Goal: Task Accomplishment & Management: Complete application form

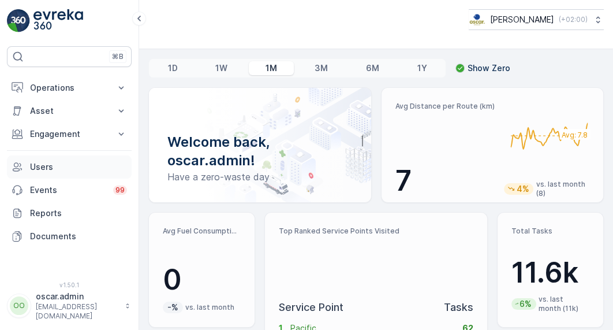
click at [50, 165] on p "Users" at bounding box center [78, 167] width 97 height 12
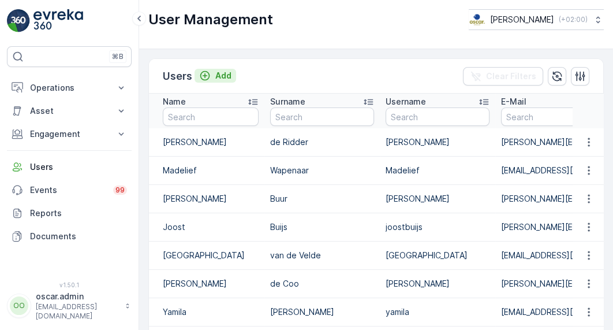
click at [216, 75] on p "Add" at bounding box center [223, 76] width 16 height 12
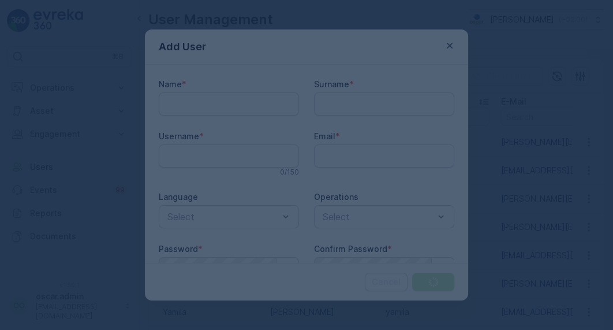
type input "oscar.admin"
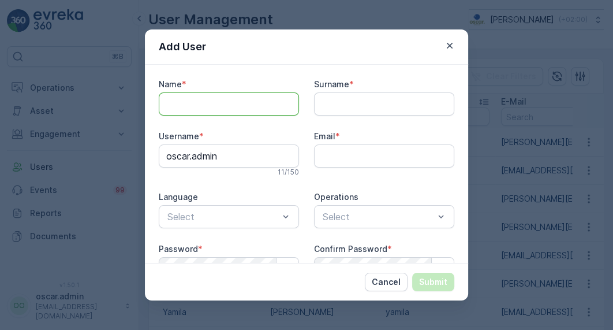
click at [214, 104] on input "Name" at bounding box center [229, 103] width 140 height 23
type input "Beijer"
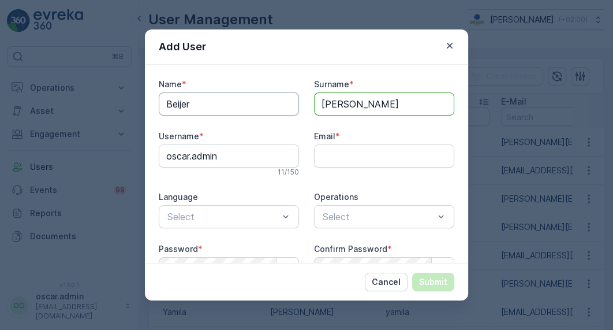
type input "[PERSON_NAME]"
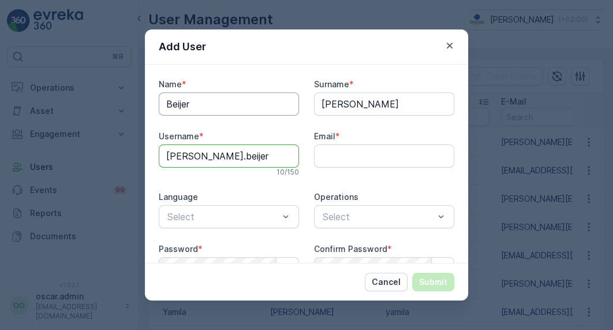
type input "[PERSON_NAME].beijer"
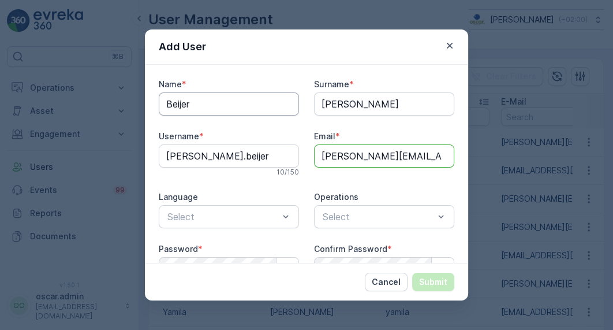
type input "[PERSON_NAME][EMAIL_ADDRESS][DOMAIN_NAME]"
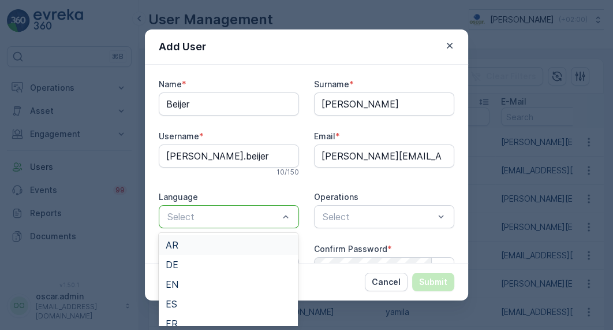
click at [267, 222] on p "Select" at bounding box center [222, 217] width 111 height 14
type input "nl"
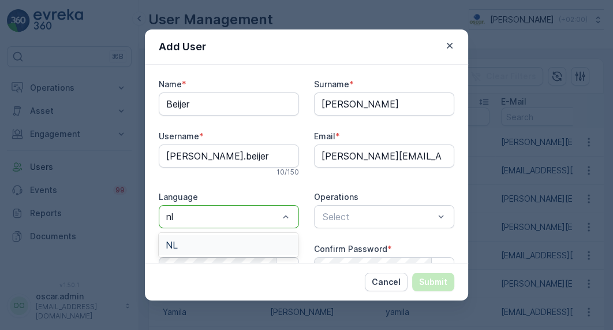
click at [218, 238] on div "NL" at bounding box center [228, 245] width 139 height 20
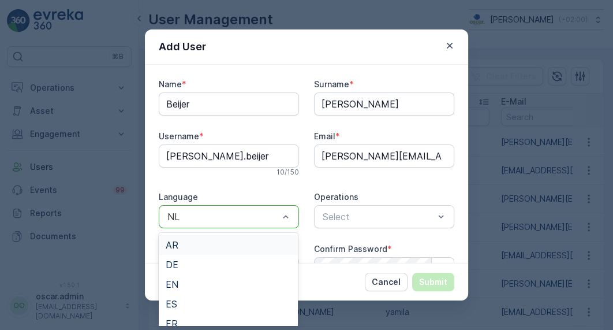
click at [253, 211] on div at bounding box center [223, 216] width 114 height 10
click at [211, 279] on div "EN" at bounding box center [228, 284] width 125 height 10
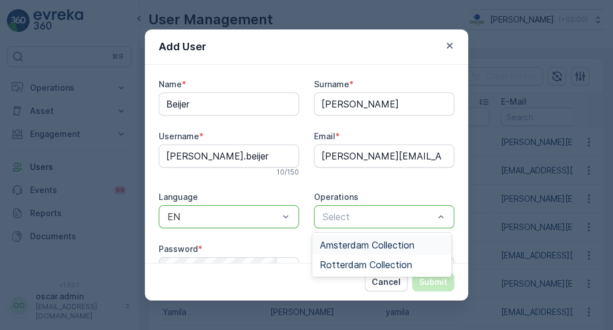
click at [375, 244] on span "Amsterdam Collection" at bounding box center [366, 245] width 95 height 10
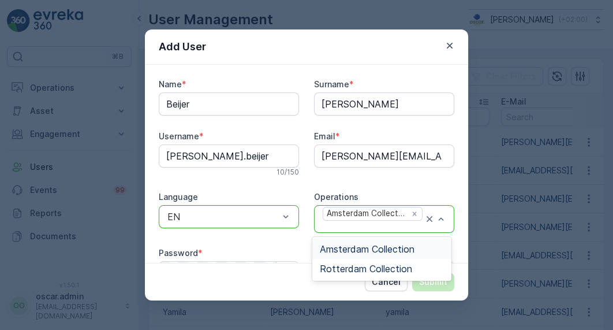
click at [445, 222] on div "Amsterdam Collection" at bounding box center [384, 218] width 140 height 27
click at [393, 268] on span "Rotterdam Collection" at bounding box center [365, 268] width 92 height 10
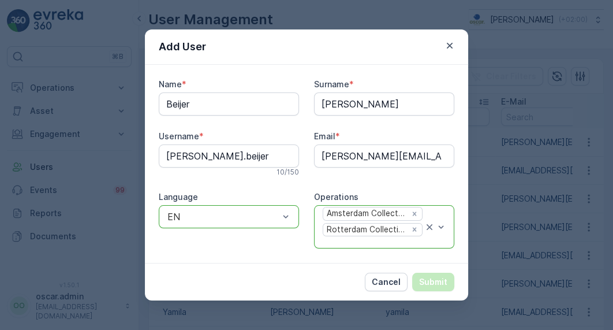
click at [423, 193] on div "Operations" at bounding box center [384, 197] width 140 height 12
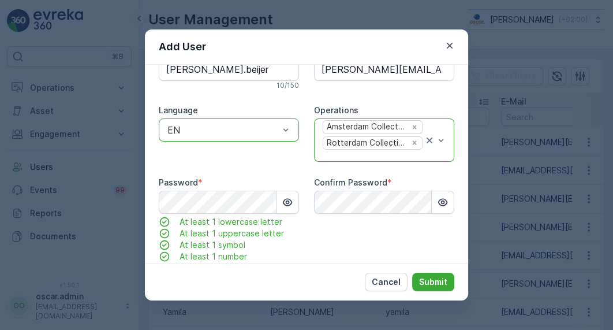
click at [349, 233] on div "Confirm Password *" at bounding box center [384, 225] width 140 height 97
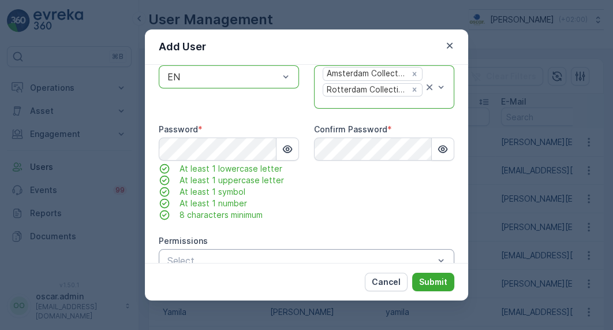
scroll to position [178, 0]
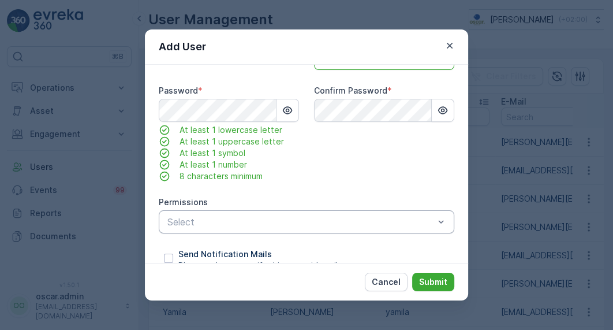
click at [406, 186] on div "Name * Beijer Surname * [PERSON_NAME] Username * [PERSON_NAME].beijer 10 / 150 …" at bounding box center [307, 85] width 296 height 371
click at [427, 282] on p "Submit" at bounding box center [433, 282] width 28 height 12
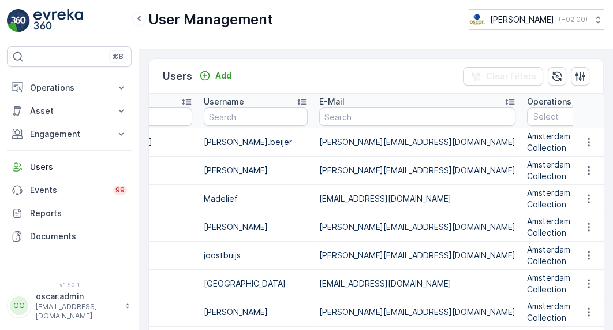
scroll to position [0, 337]
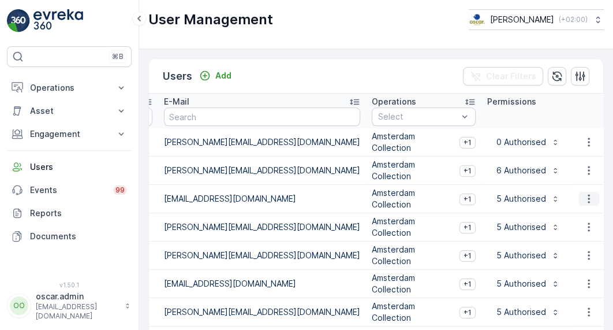
click at [583, 195] on icon "button" at bounding box center [589, 199] width 12 height 12
click at [582, 212] on span "Edit User" at bounding box center [588, 216] width 35 height 12
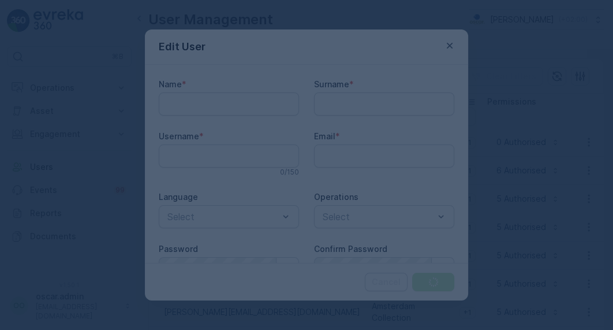
type input "Madelief"
type input "Wapenaar"
type input "Madelief"
type input "[EMAIL_ADDRESS][DOMAIN_NAME]"
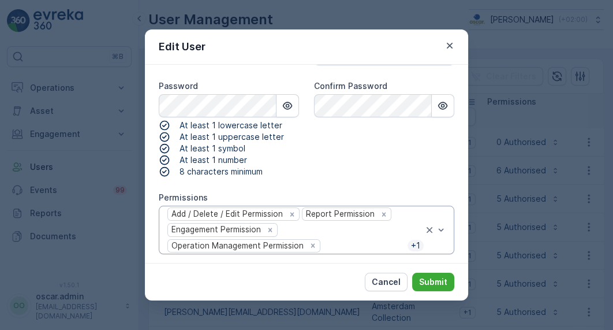
scroll to position [199, 0]
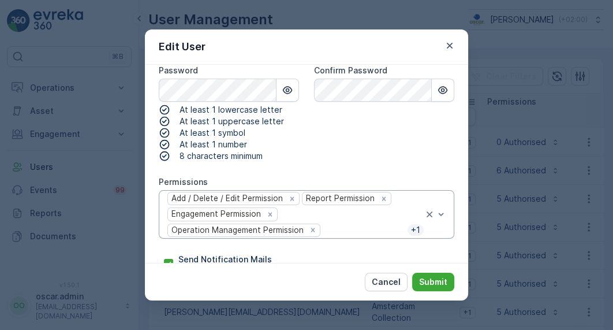
click at [444, 212] on div "Add / Delete / Edit Permission Report Permission Engagement Permission Operatio…" at bounding box center [307, 214] width 296 height 48
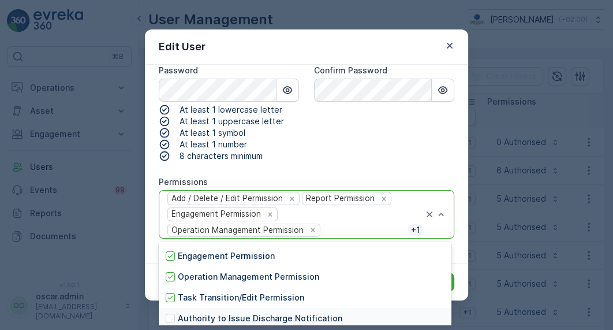
scroll to position [141, 0]
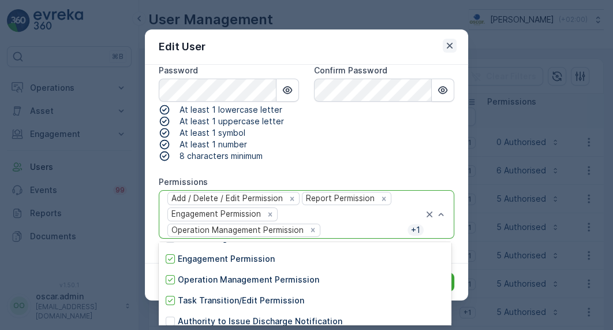
click at [448, 48] on icon "button" at bounding box center [450, 46] width 12 height 12
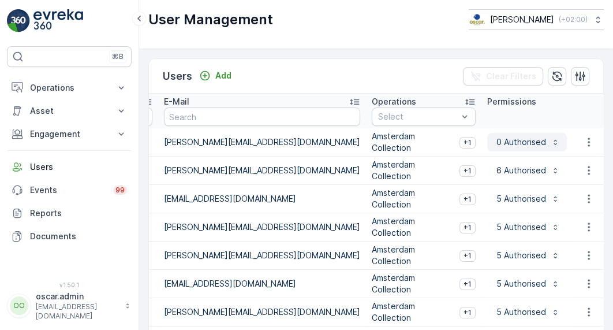
click at [494, 144] on p "0 Authorised" at bounding box center [520, 142] width 52 height 12
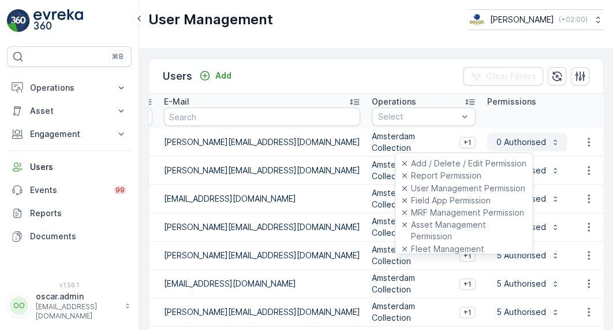
click at [494, 144] on p "0 Authorised" at bounding box center [520, 142] width 52 height 12
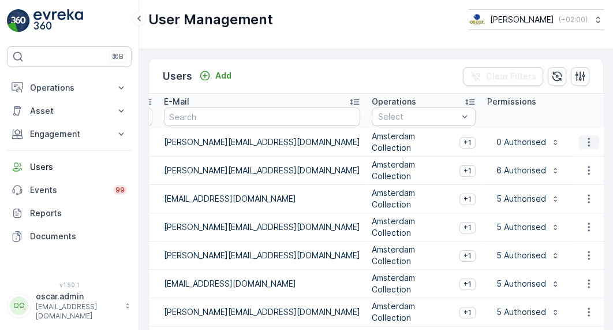
click at [589, 138] on icon "button" at bounding box center [589, 142] width 12 height 12
click at [572, 160] on span "Edit User" at bounding box center [588, 160] width 35 height 12
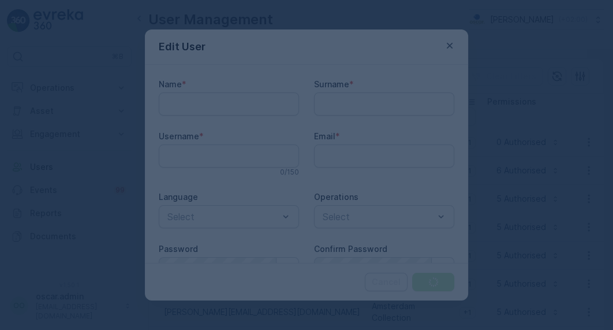
type input "Beijer"
type input "[PERSON_NAME]"
type input "[PERSON_NAME].beijer"
type input "[PERSON_NAME][EMAIL_ADDRESS][DOMAIN_NAME]"
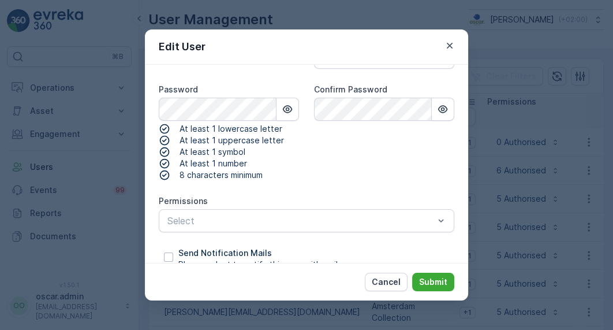
scroll to position [200, 0]
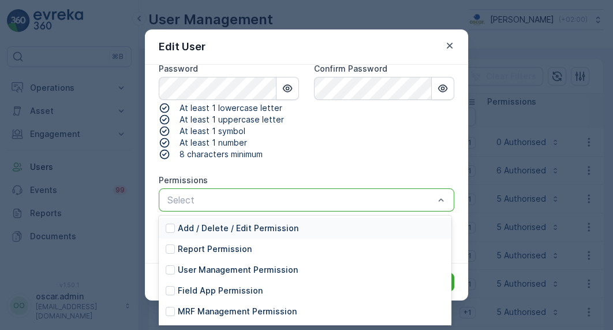
click at [231, 236] on div "Add / Delete / Edit Permission" at bounding box center [305, 228] width 293 height 21
click at [212, 248] on p "Report Permission" at bounding box center [215, 249] width 74 height 12
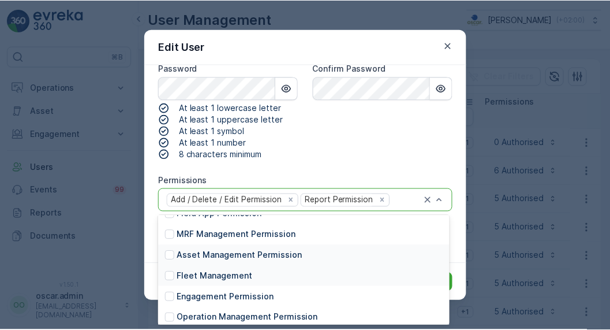
scroll to position [80, 0]
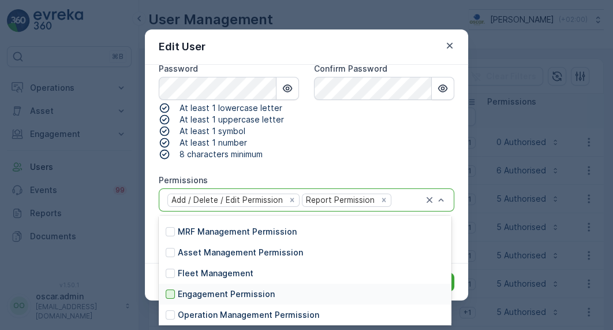
click at [169, 294] on div at bounding box center [170, 293] width 9 height 9
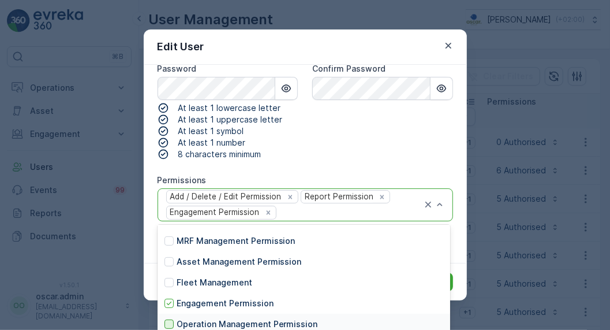
click at [167, 323] on div at bounding box center [169, 323] width 9 height 9
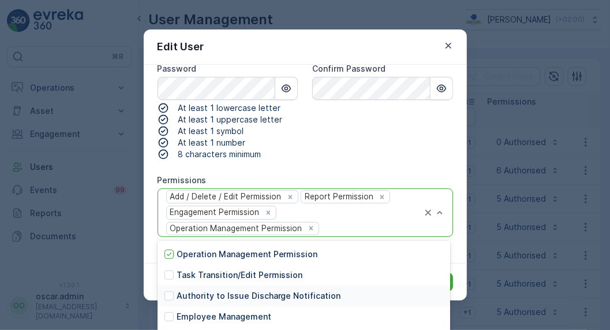
scroll to position [165, 0]
click at [172, 274] on div at bounding box center [169, 274] width 9 height 9
click at [387, 144] on div "Confirm Password" at bounding box center [382, 111] width 140 height 97
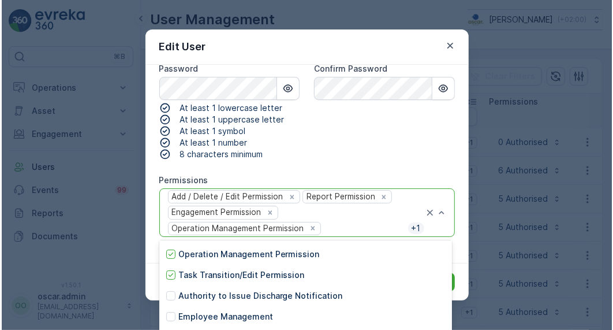
scroll to position [69, 0]
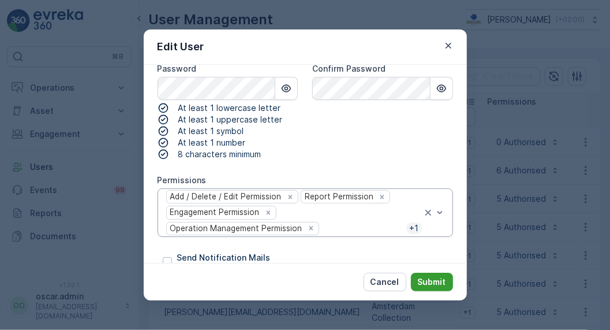
click at [452, 283] on button "Submit" at bounding box center [432, 281] width 42 height 18
